Goal: Browse casually

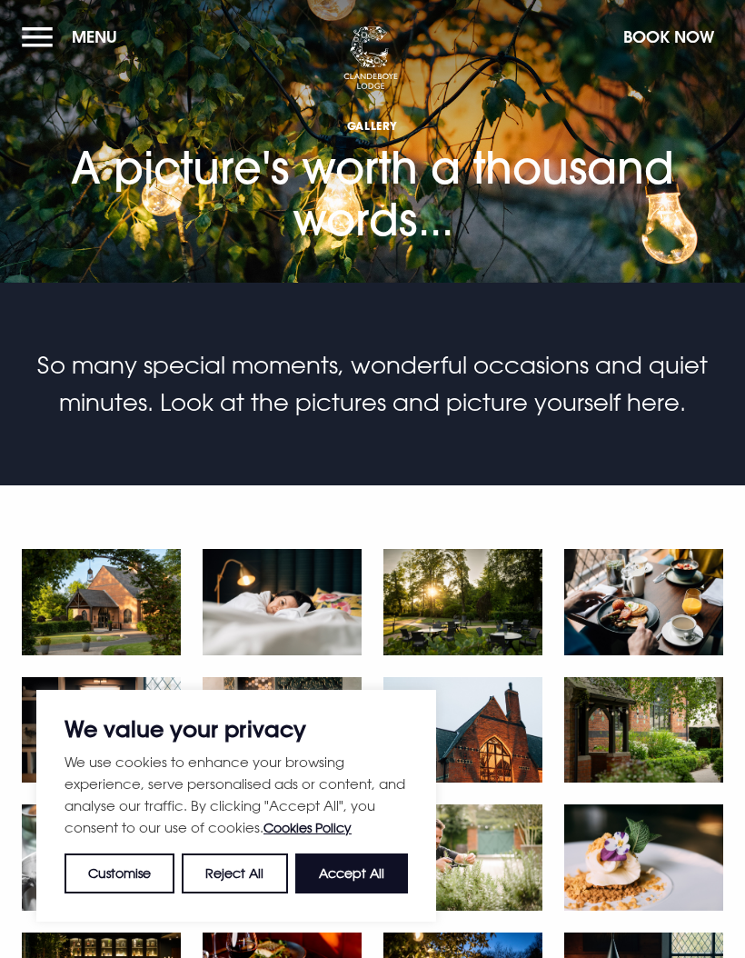
click at [361, 870] on button "Accept All" at bounding box center [351, 873] width 113 height 40
checkbox input "true"
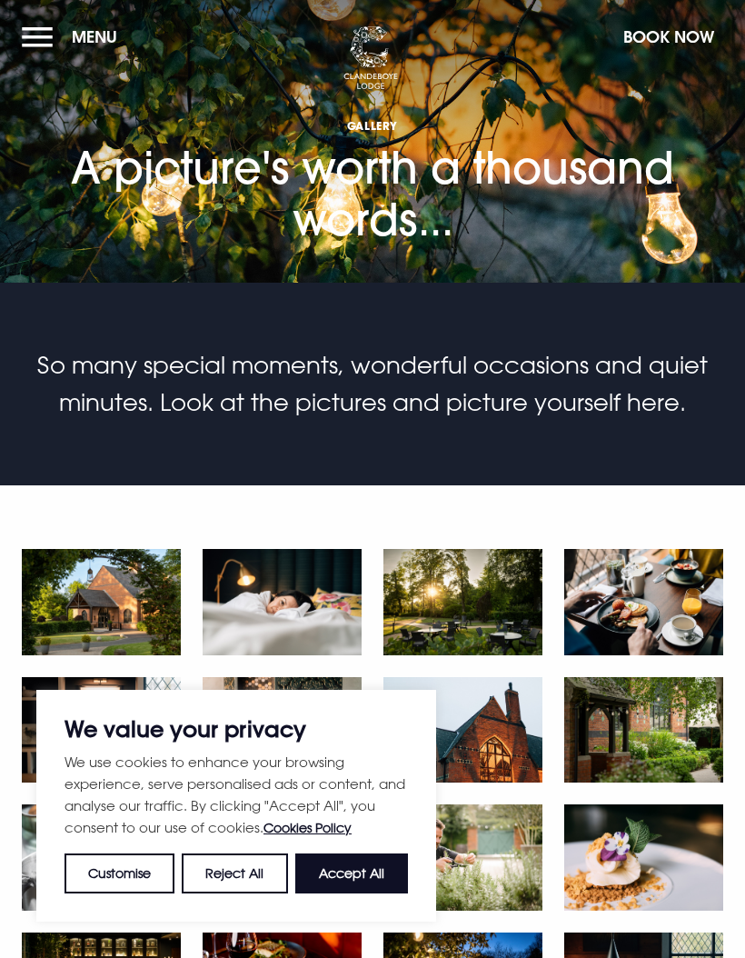
checkbox input "true"
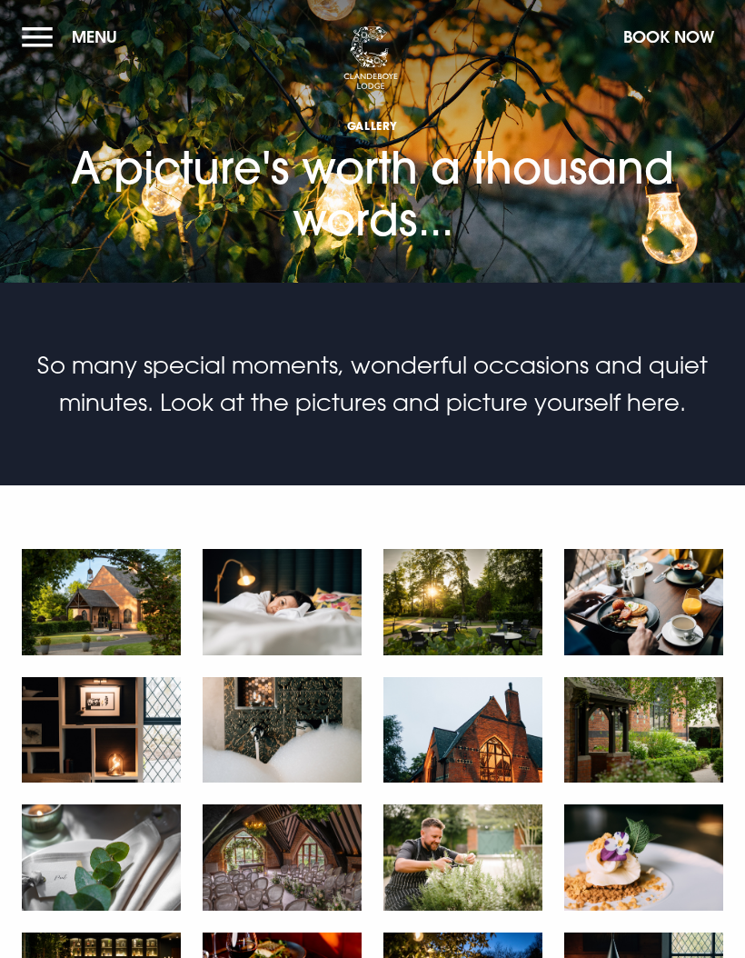
click at [144, 586] on img at bounding box center [101, 602] width 159 height 106
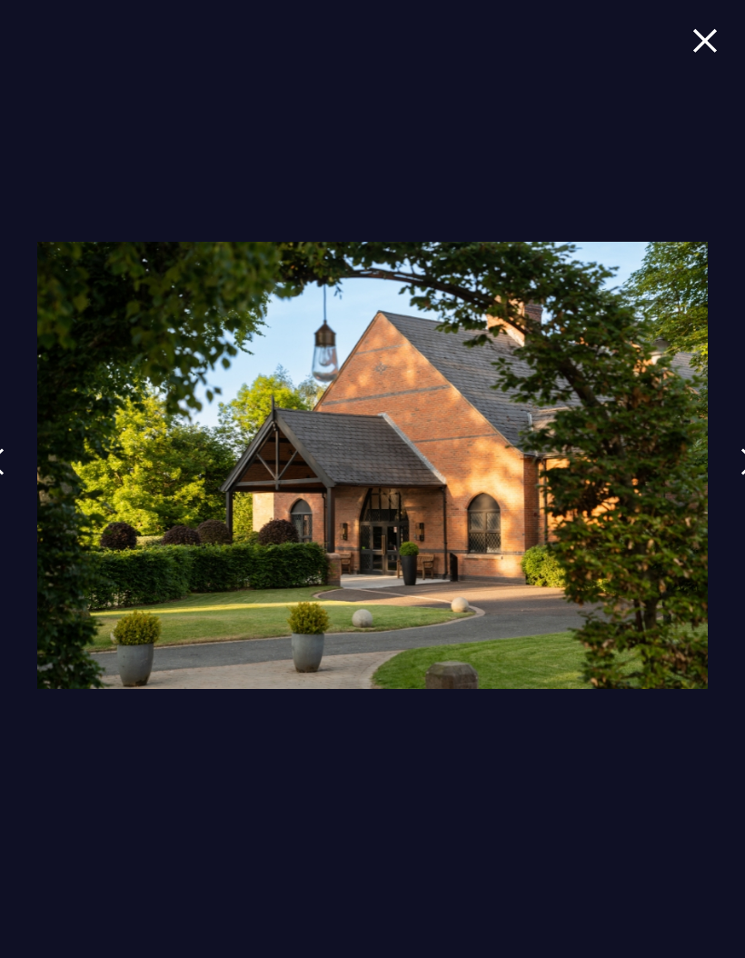
click at [697, 48] on img at bounding box center [704, 40] width 25 height 25
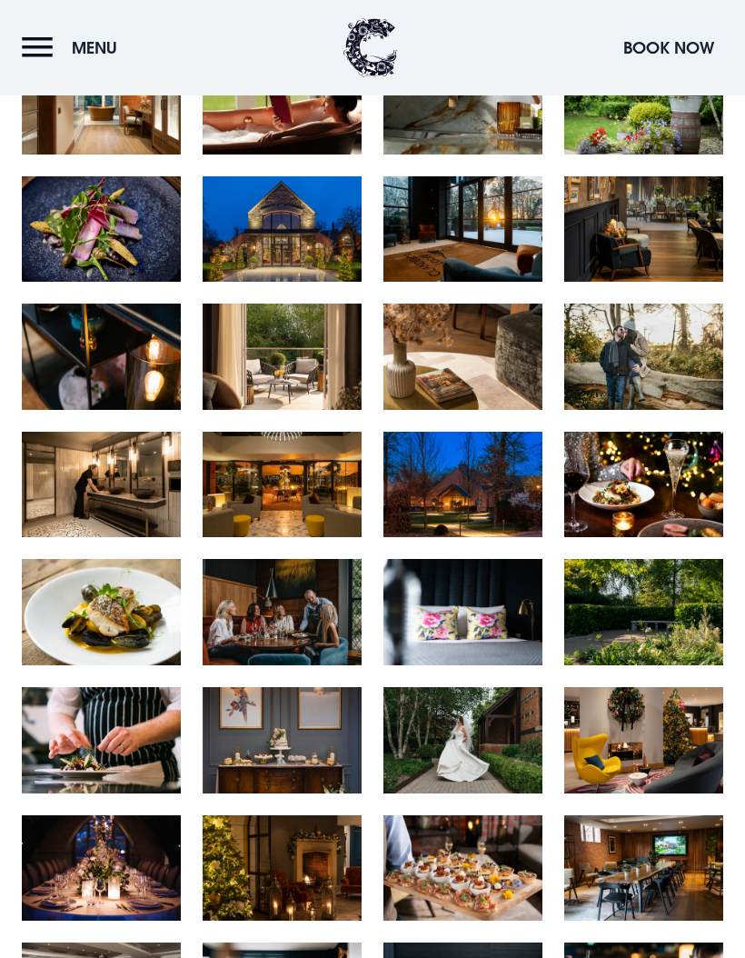
scroll to position [1139, 0]
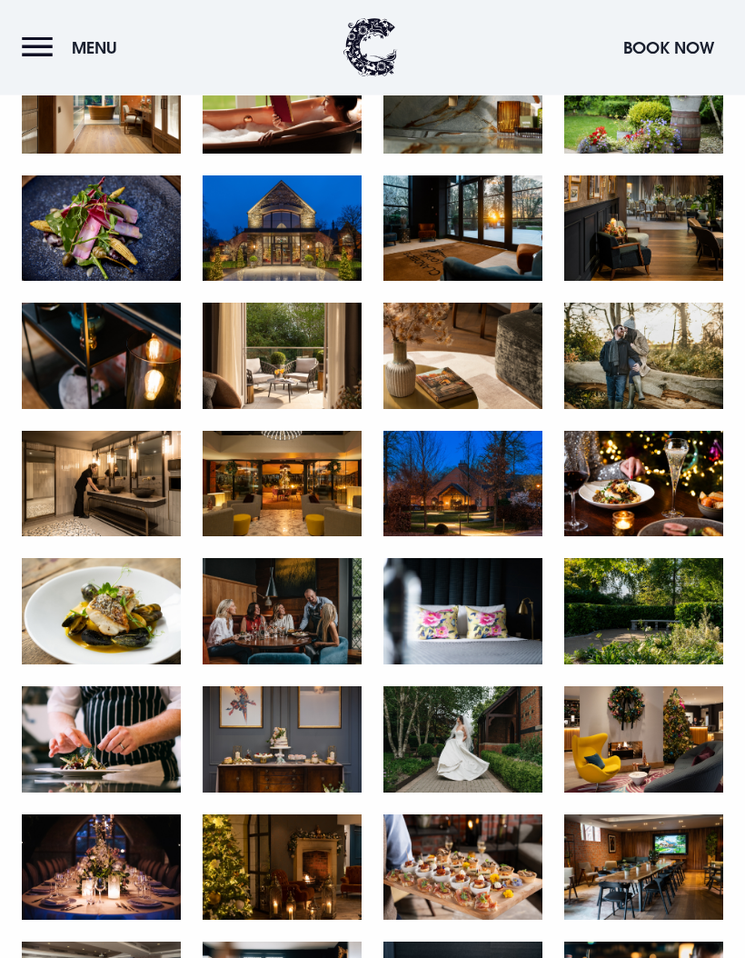
click at [312, 488] on img at bounding box center [282, 485] width 159 height 106
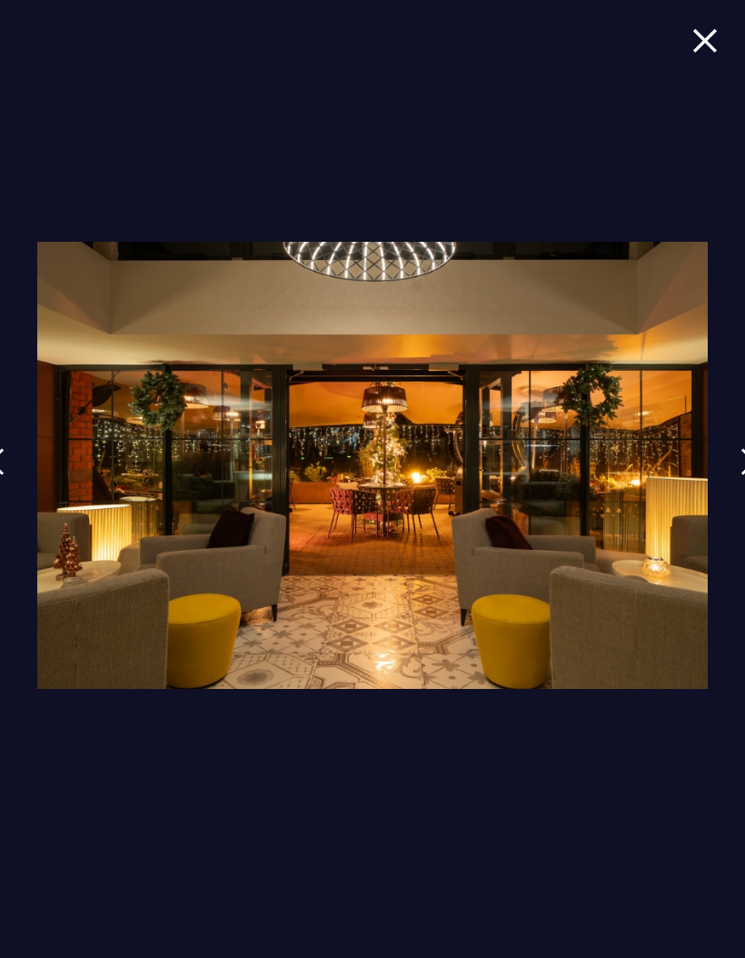
click at [697, 49] on img at bounding box center [704, 40] width 25 height 25
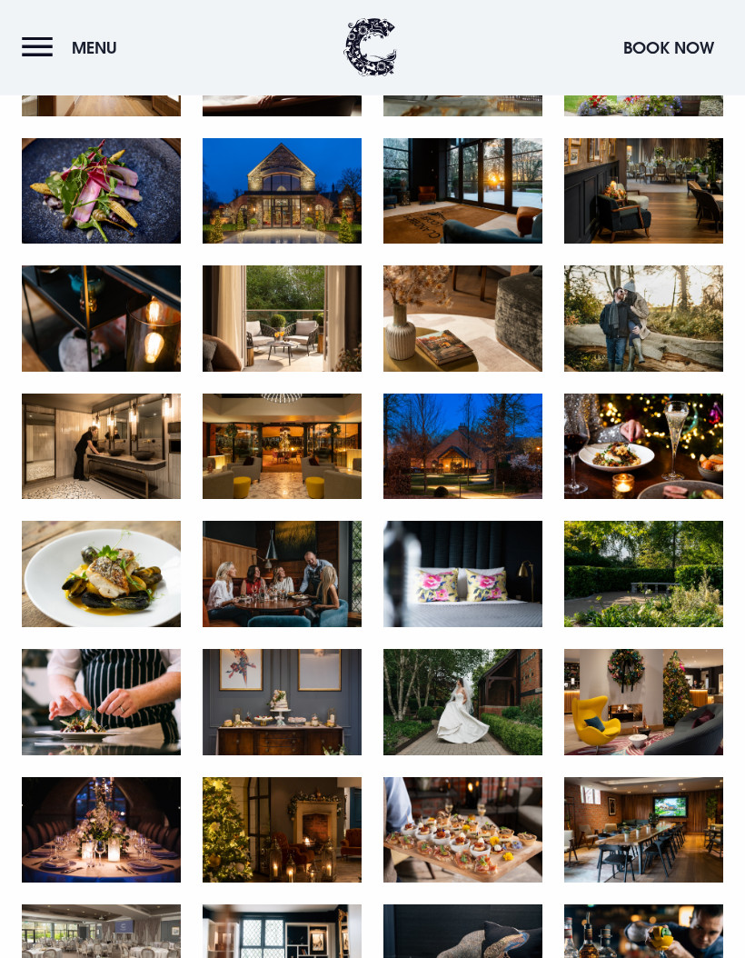
click at [125, 443] on img at bounding box center [101, 447] width 159 height 106
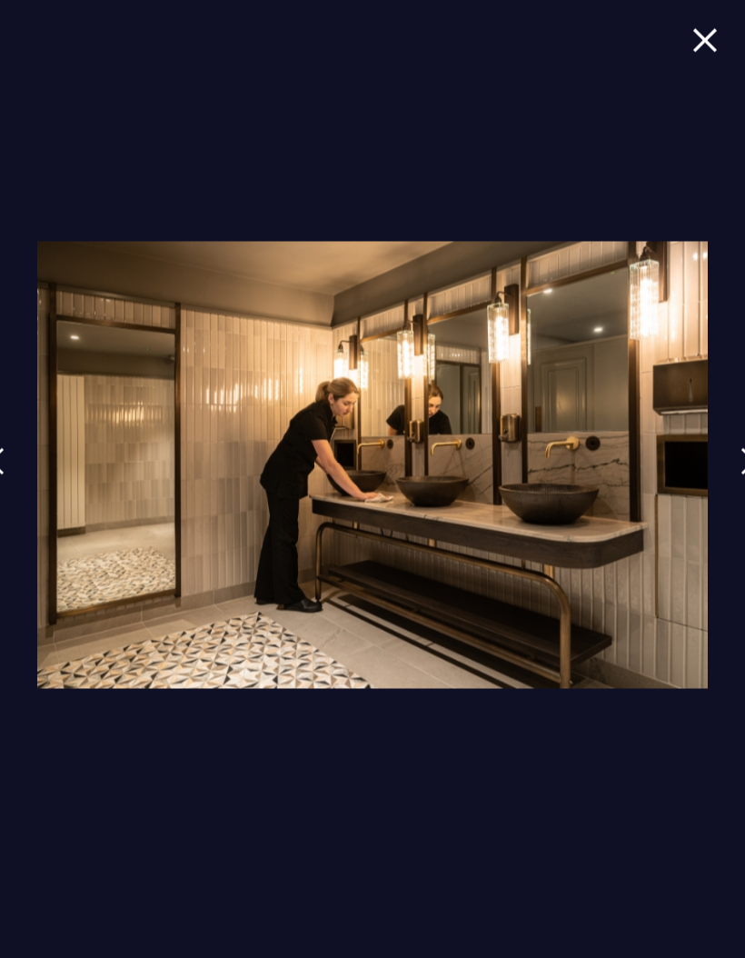
scroll to position [1178, 0]
click at [700, 51] on img at bounding box center [704, 40] width 25 height 25
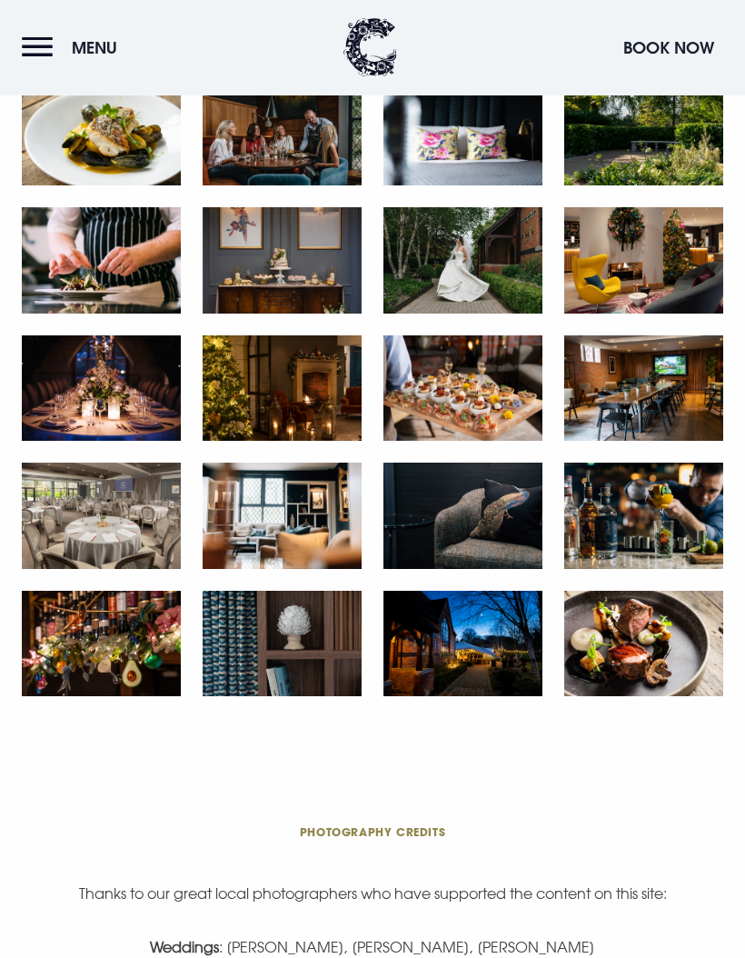
scroll to position [1619, 0]
click at [678, 513] on img at bounding box center [643, 516] width 159 height 106
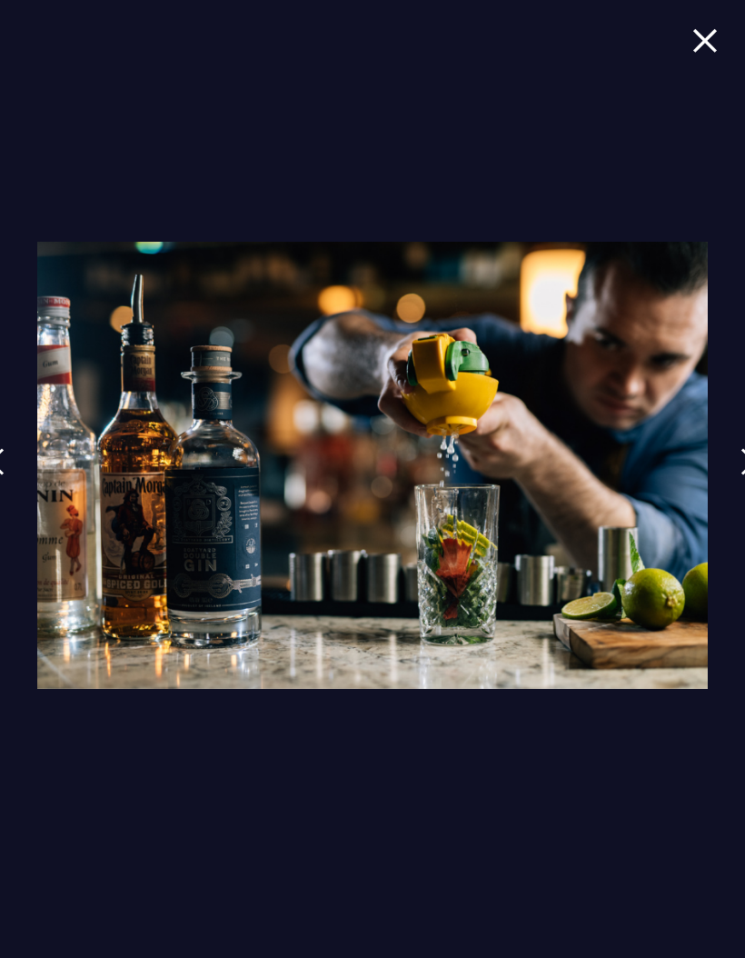
click at [694, 47] on img at bounding box center [704, 40] width 25 height 25
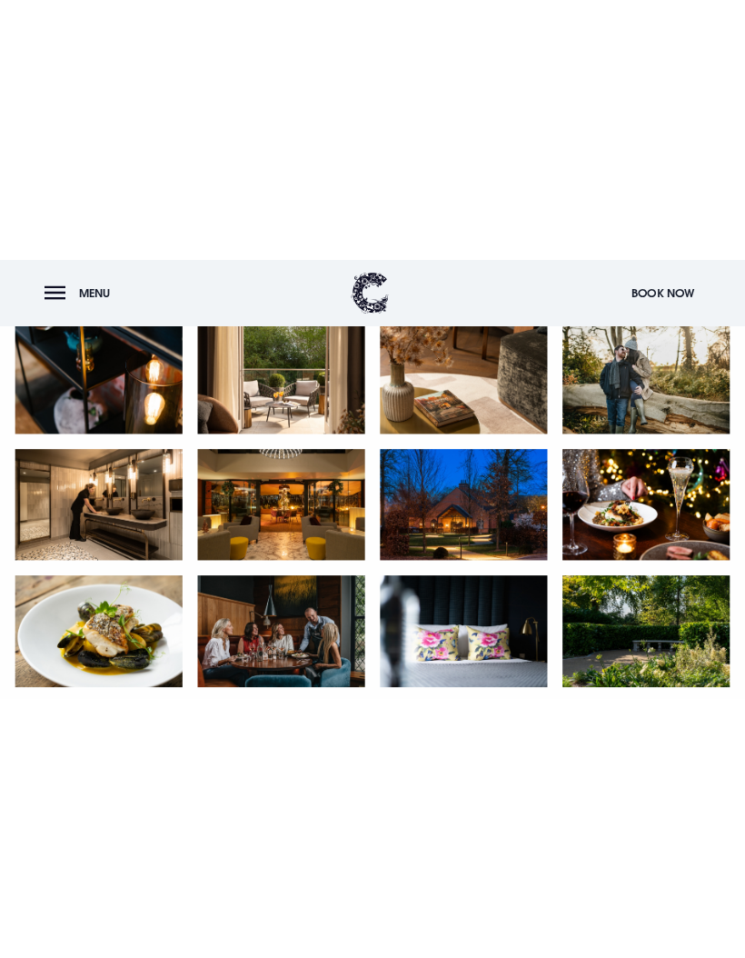
scroll to position [1129, 0]
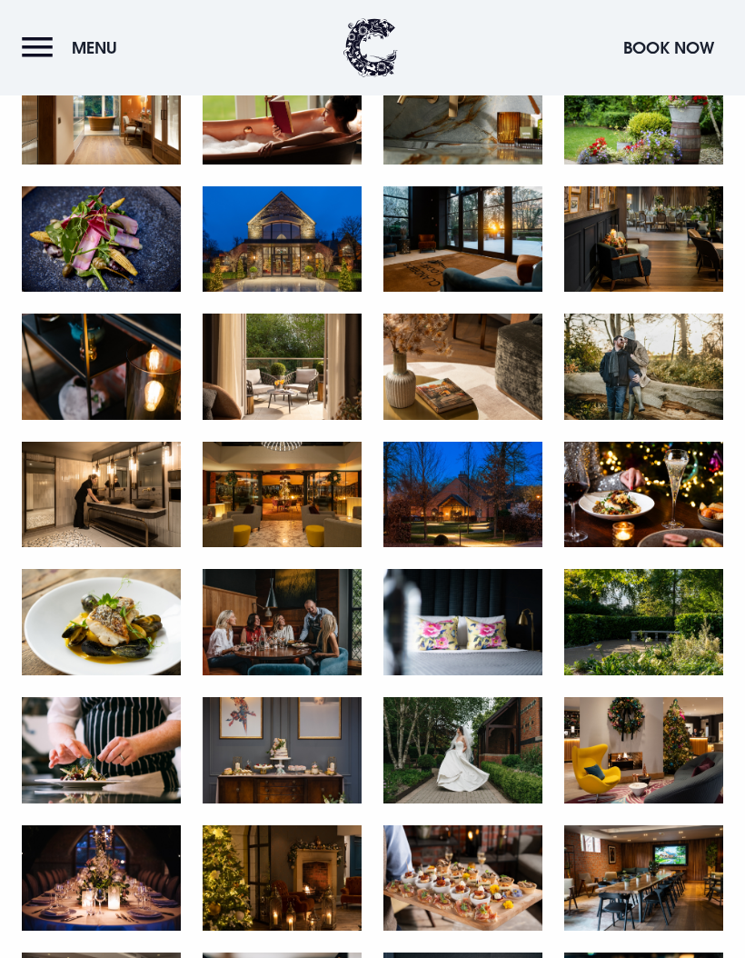
click at [74, 251] on img at bounding box center [101, 239] width 159 height 106
